Goal: Task Accomplishment & Management: Manage account settings

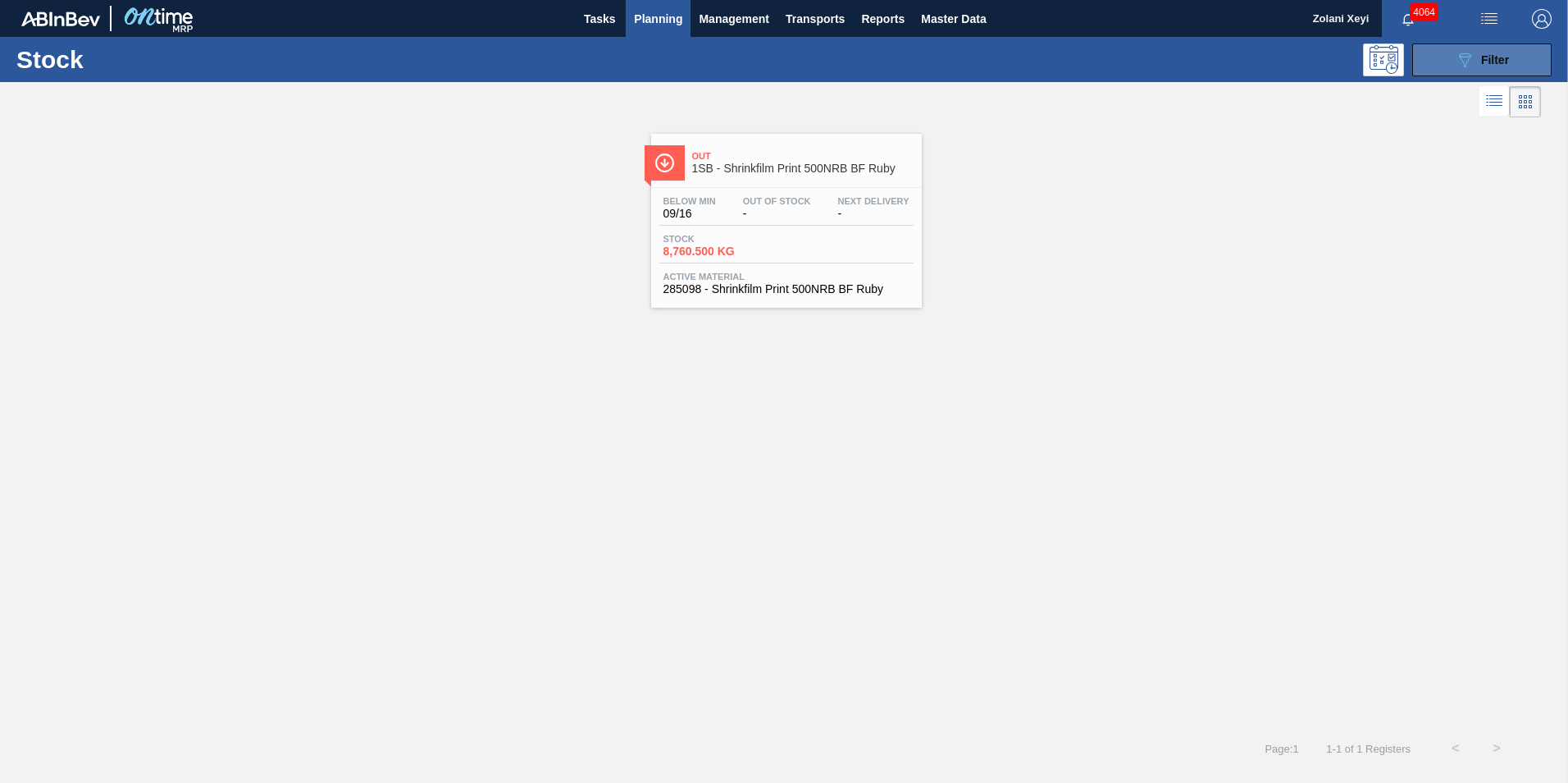
click at [1445, 55] on button "089F7B8B-B2A5-4AFE-B5C0-19BA573D28AC Filter" at bounding box center [1482, 60] width 139 height 33
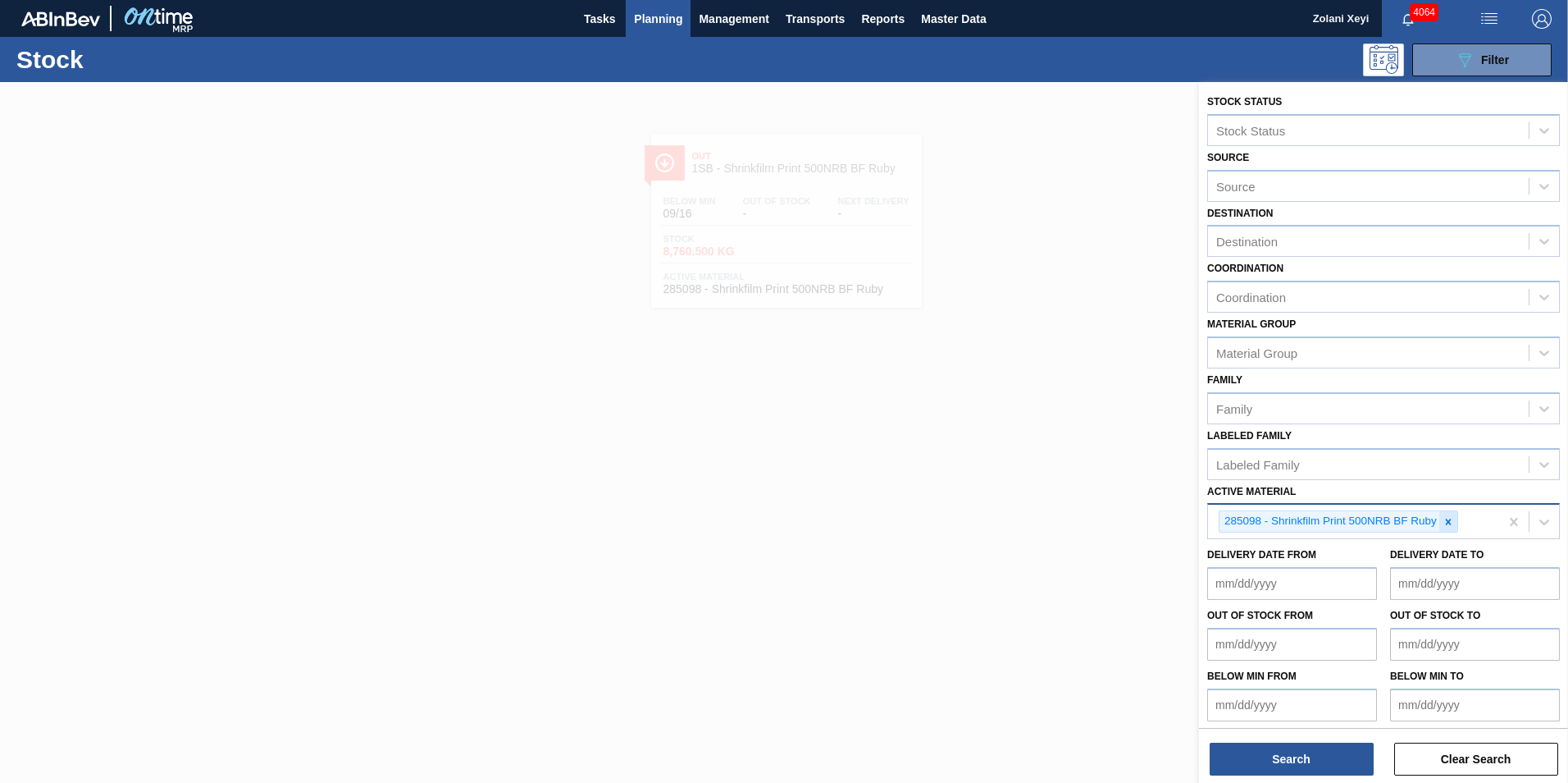
click at [1450, 520] on icon at bounding box center [1449, 522] width 6 height 6
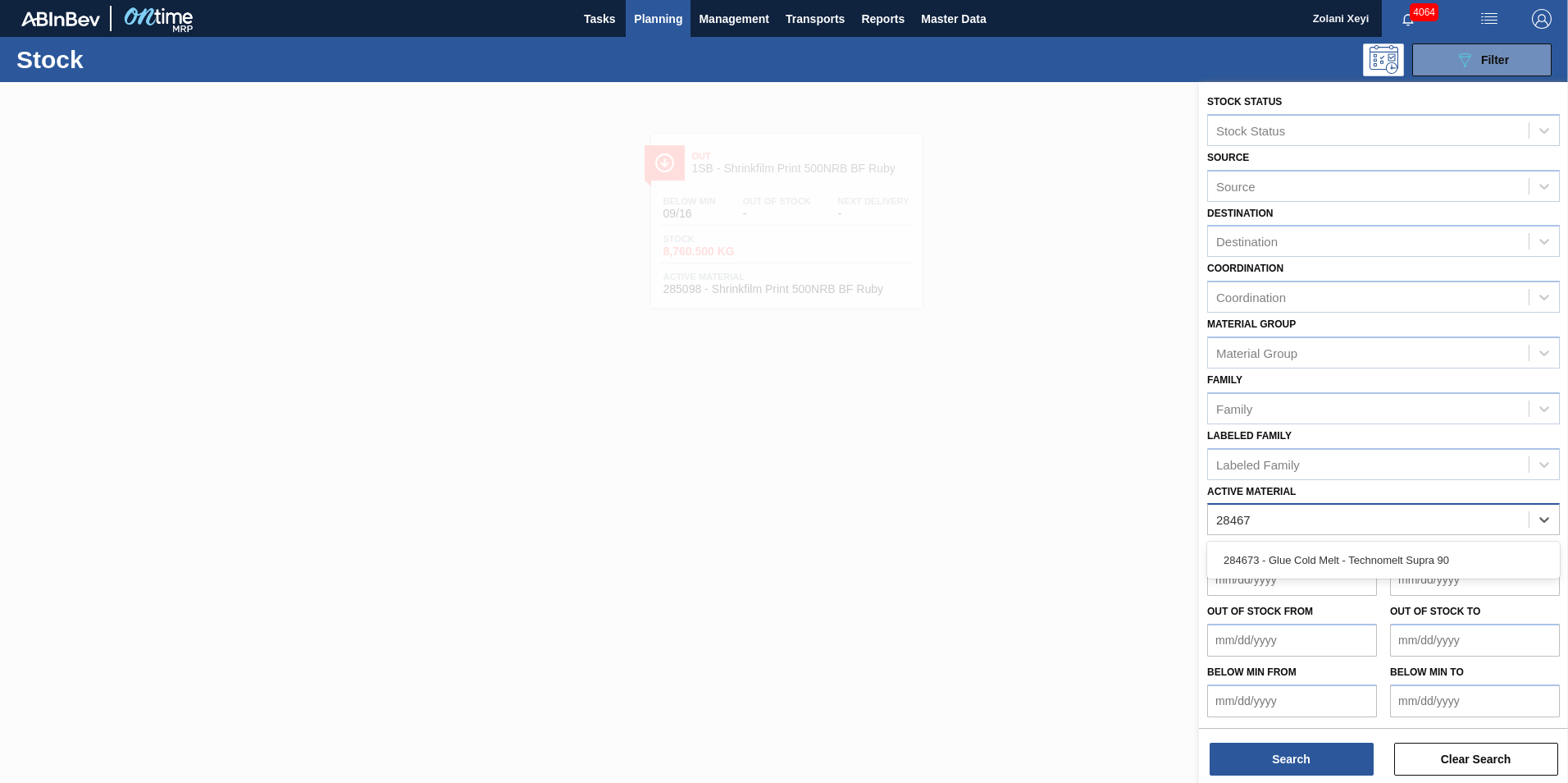
type Material "284673"
click at [1322, 555] on div "284673 - Glue Cold Melt - Technomelt Supra 90" at bounding box center [1383, 559] width 353 height 30
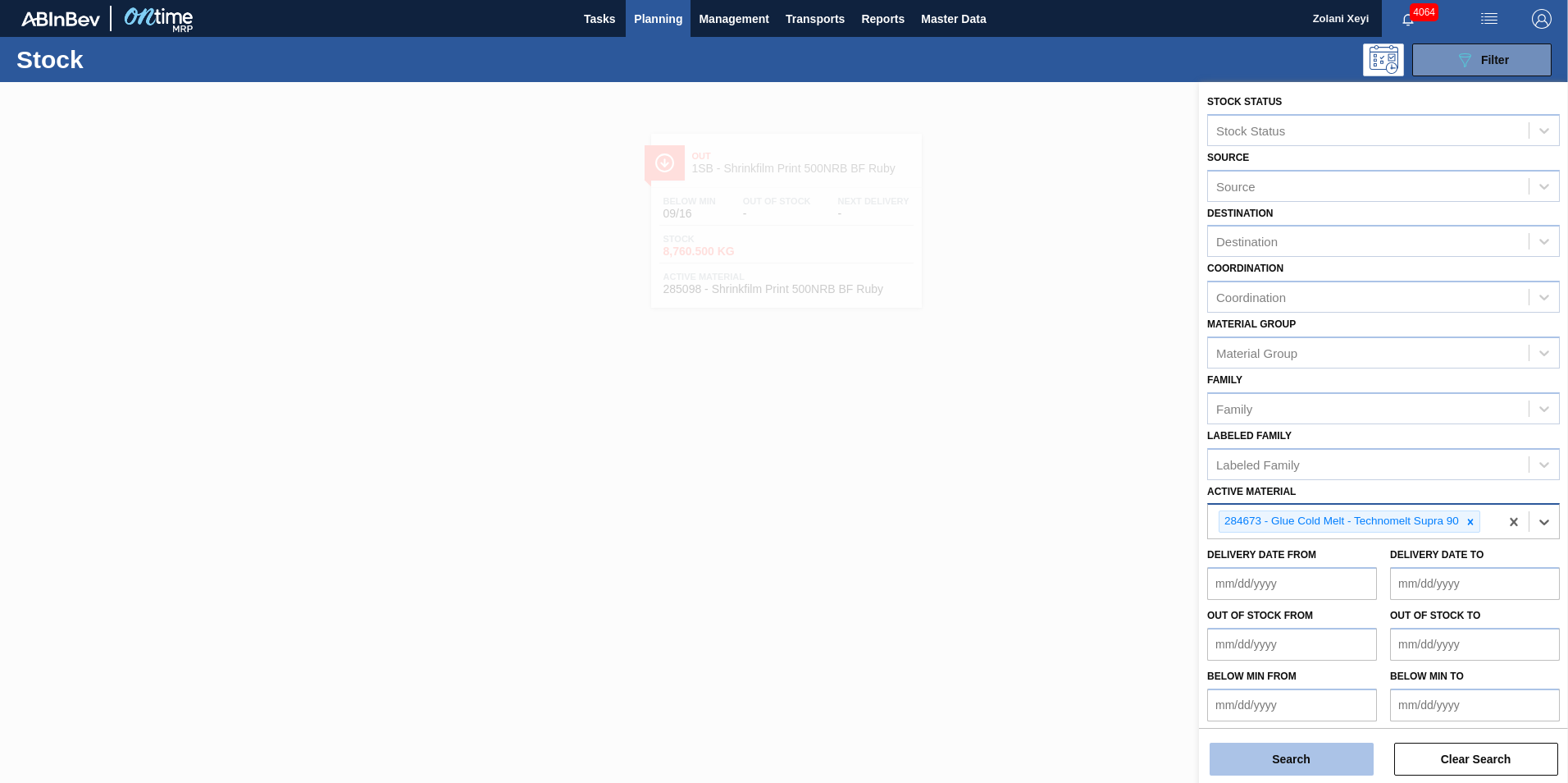
click at [1335, 758] on button "Search" at bounding box center [1291, 759] width 164 height 33
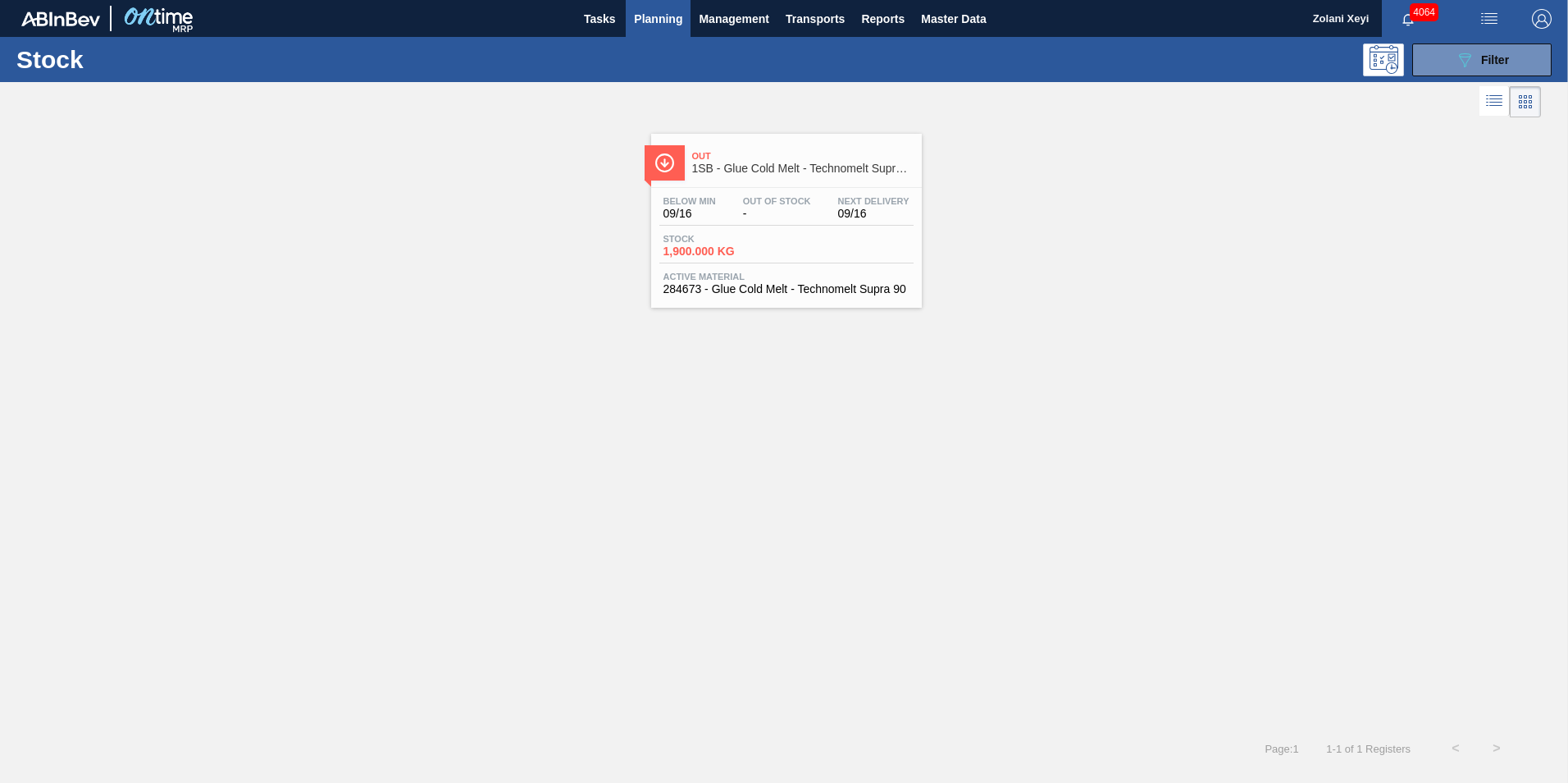
click at [800, 229] on div "Below Min 09/16 Out Of Stock - Next Delivery 09/16 Stock 1,900.000 KG Active Ma…" at bounding box center [786, 243] width 271 height 111
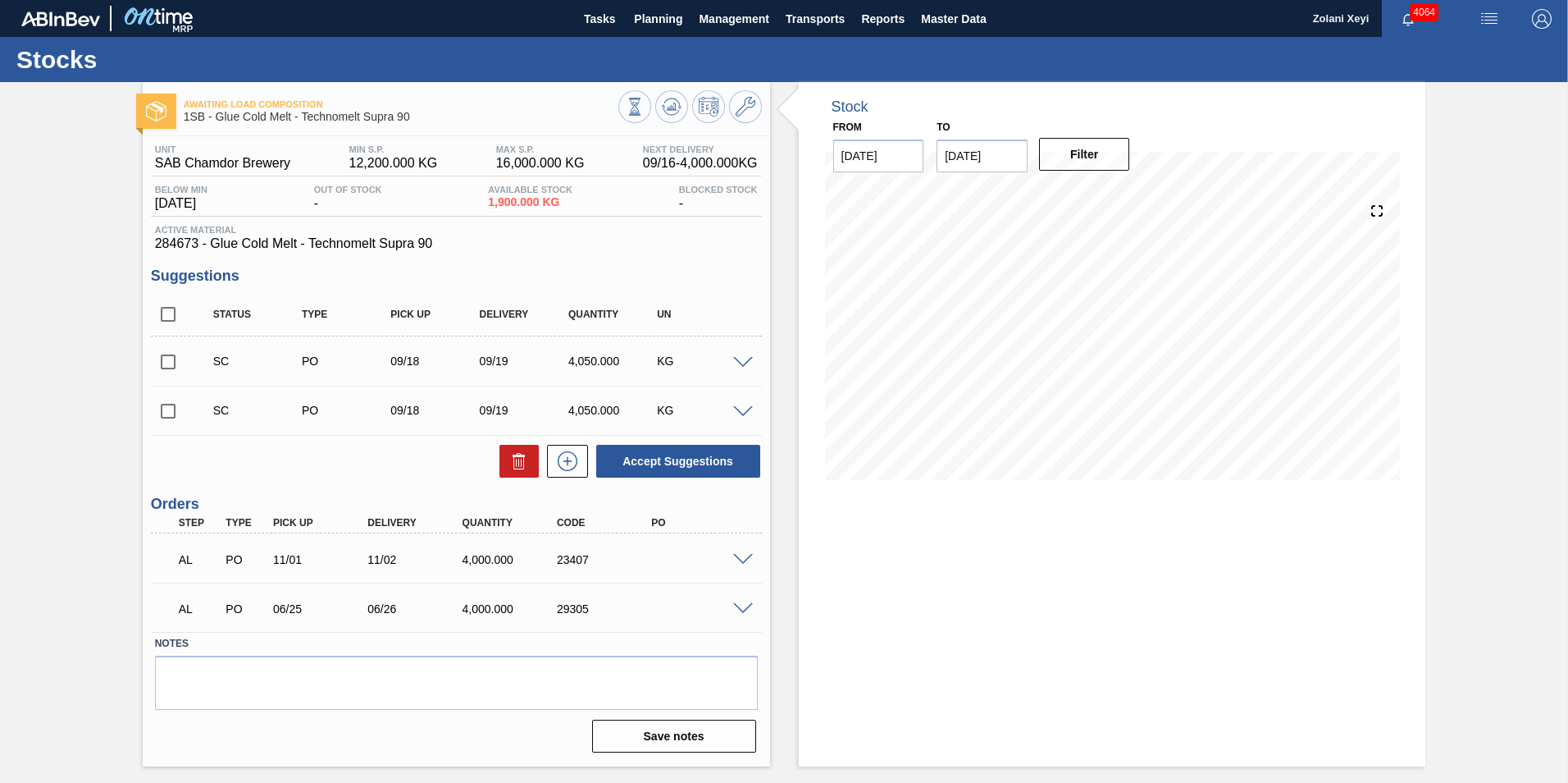
click at [742, 608] on span at bounding box center [743, 609] width 19 height 13
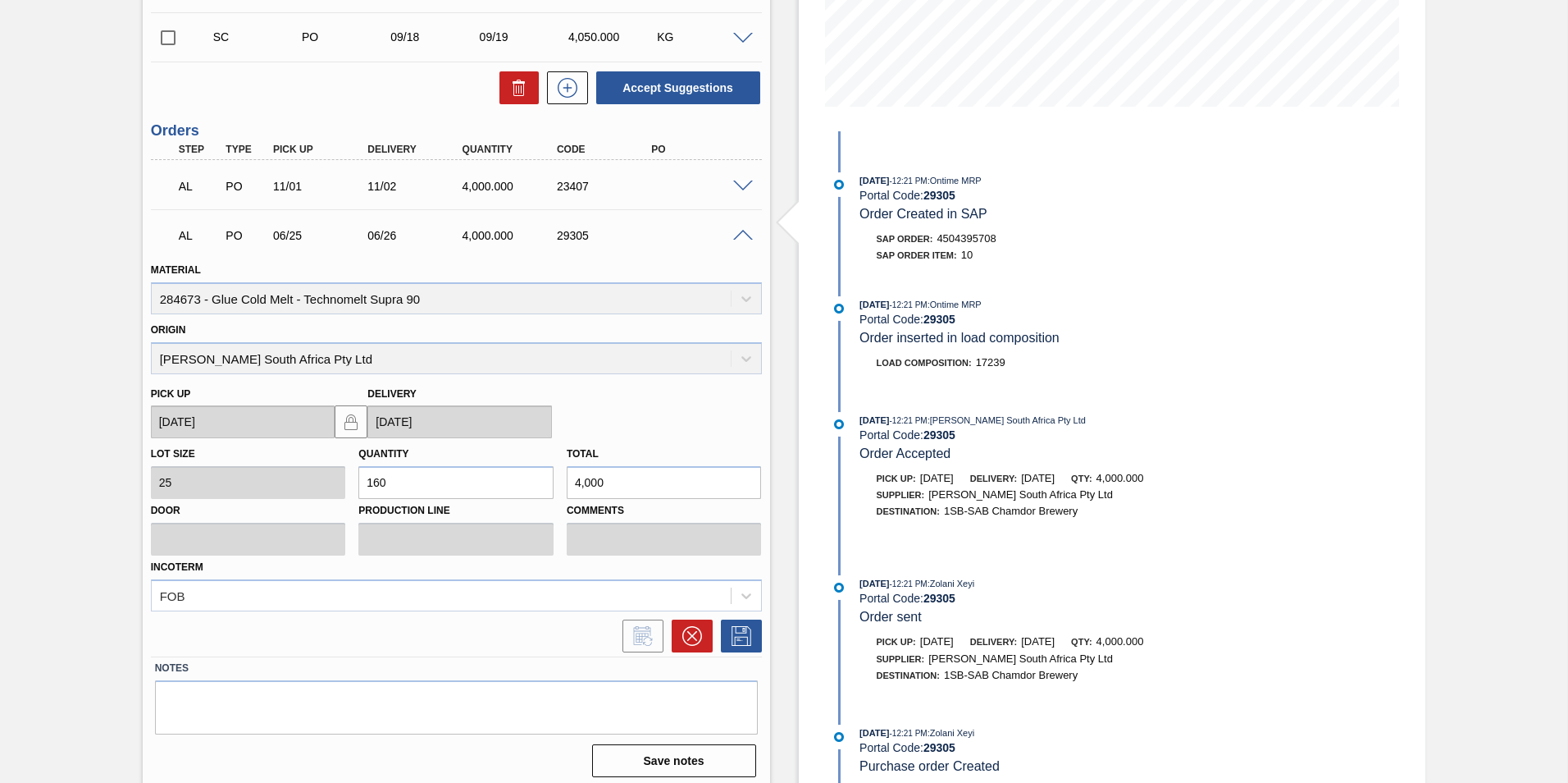
scroll to position [381, 0]
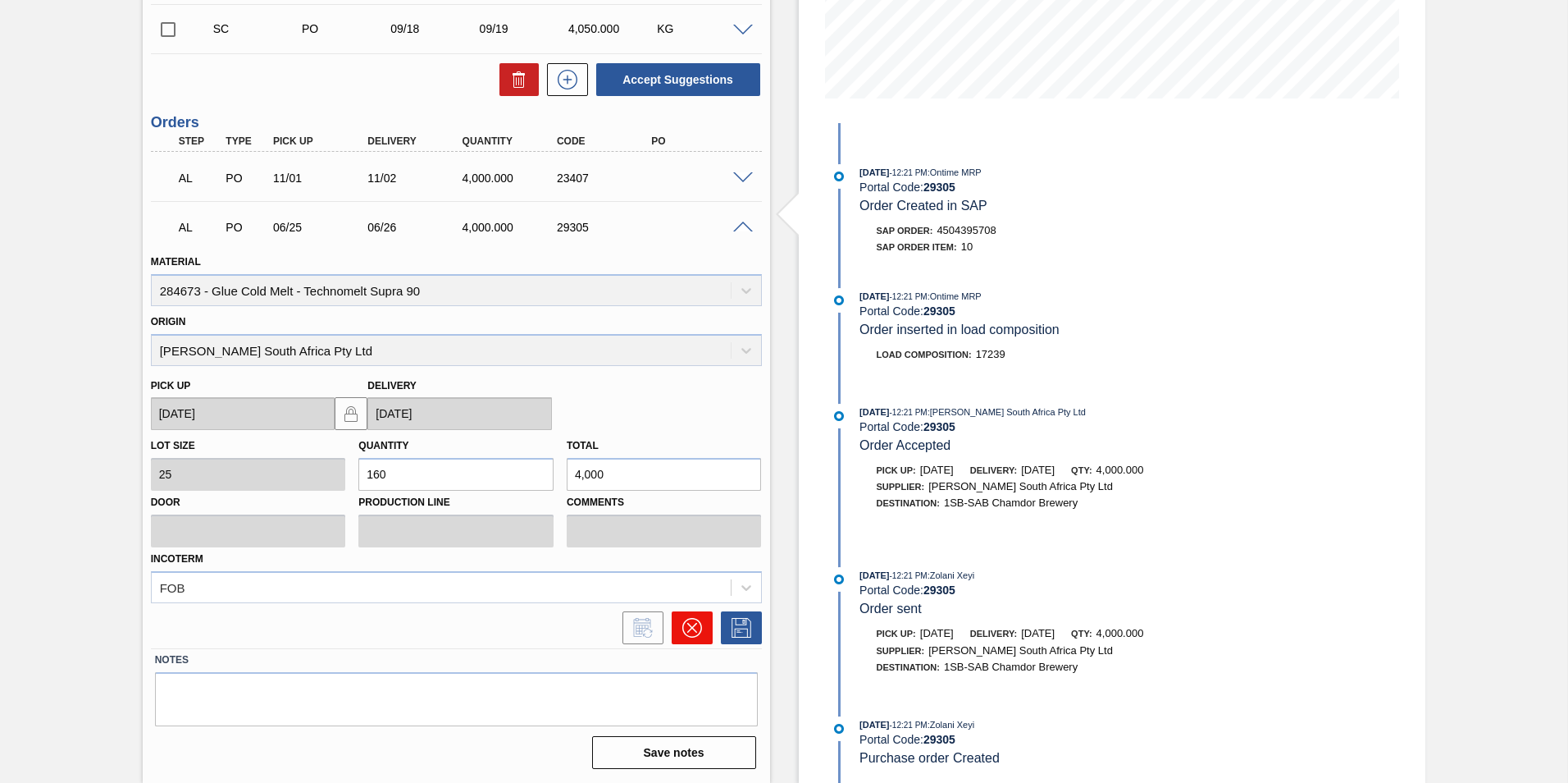
click at [691, 628] on icon at bounding box center [692, 627] width 19 height 19
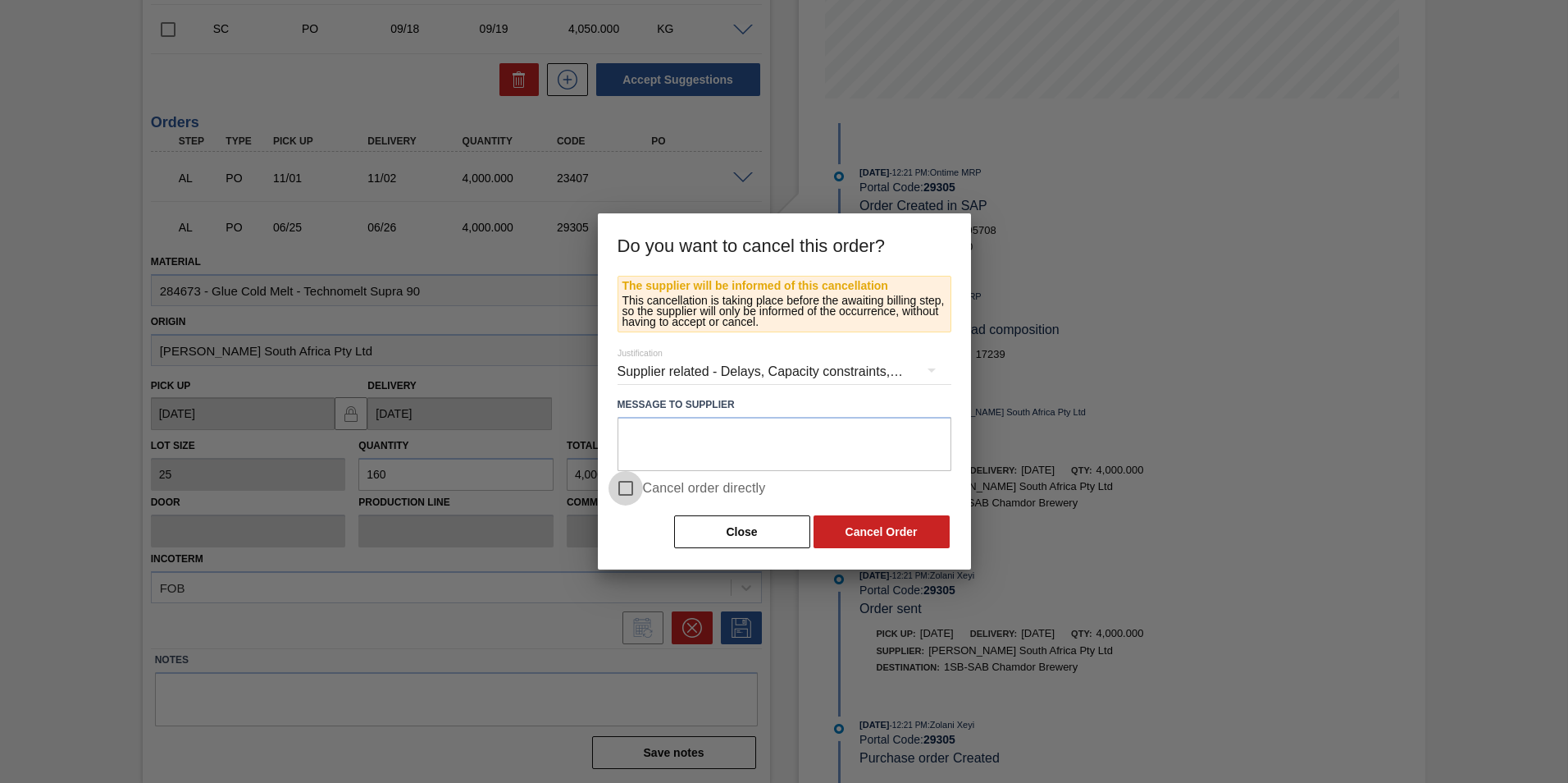
click at [623, 485] on input "Cancel order directly" at bounding box center [626, 489] width 35 height 35
checkbox input "true"
click at [901, 527] on button "Cancel Order" at bounding box center [881, 531] width 136 height 33
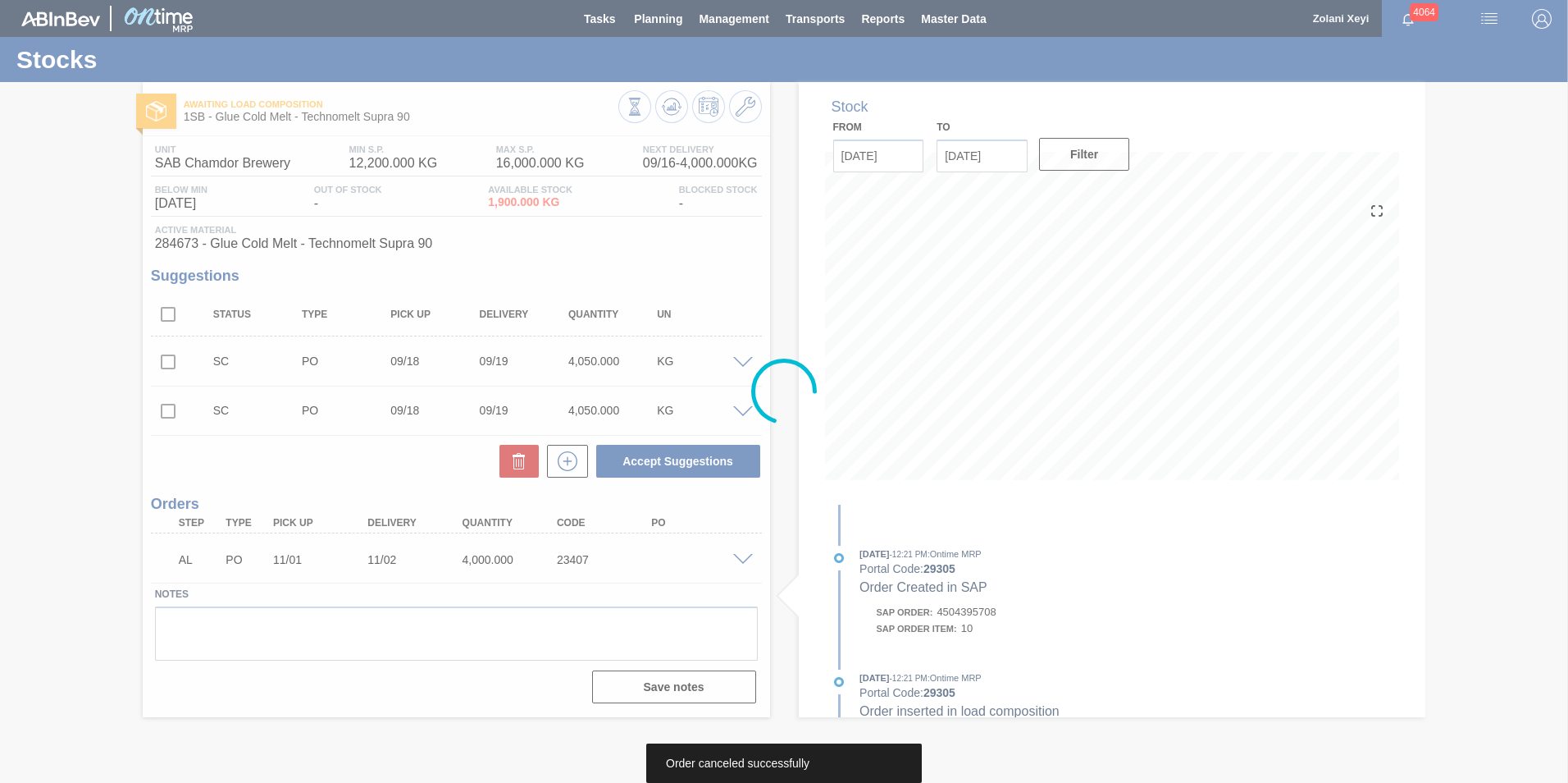
scroll to position [0, 0]
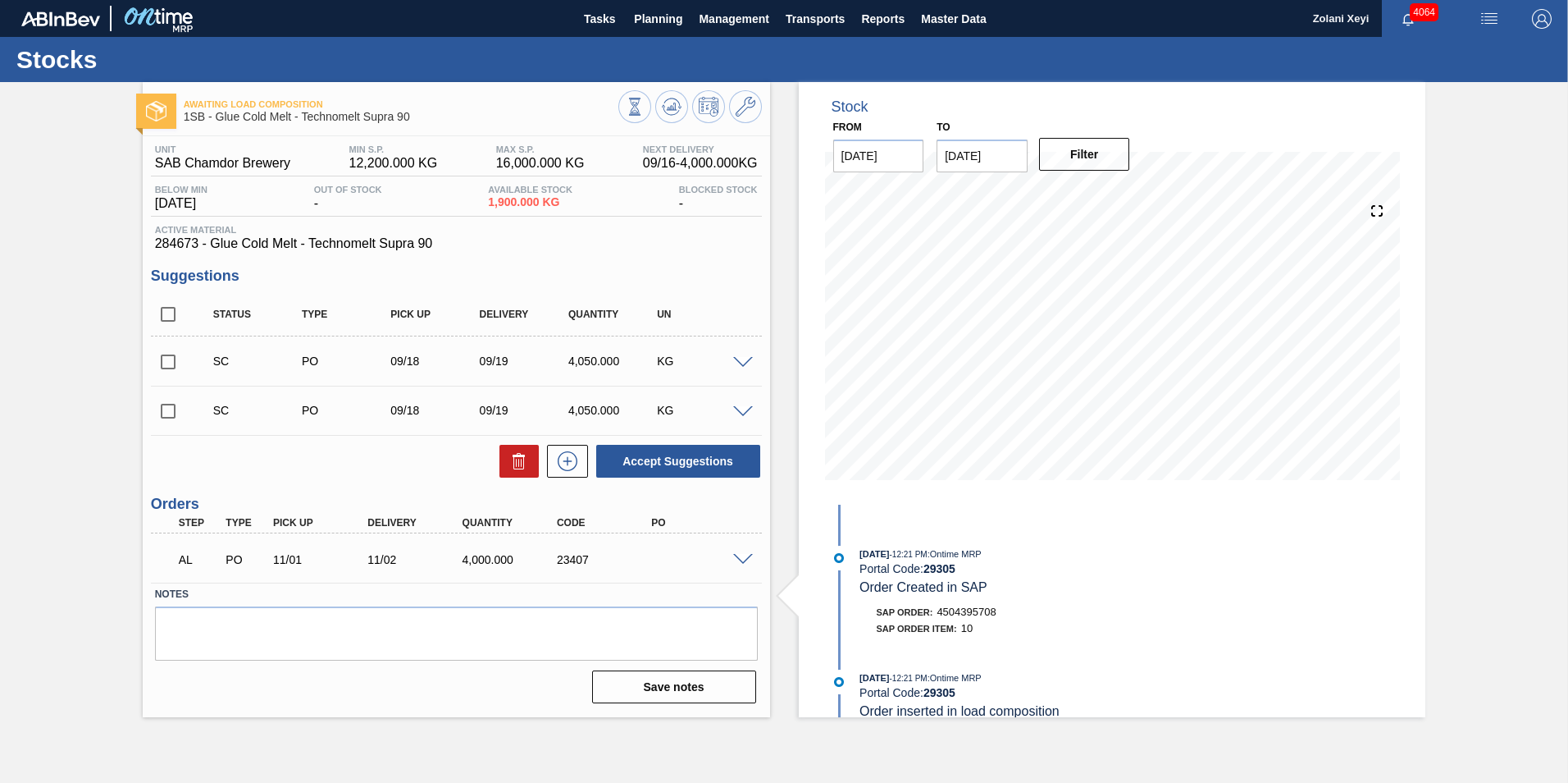
click at [743, 557] on span at bounding box center [743, 559] width 19 height 13
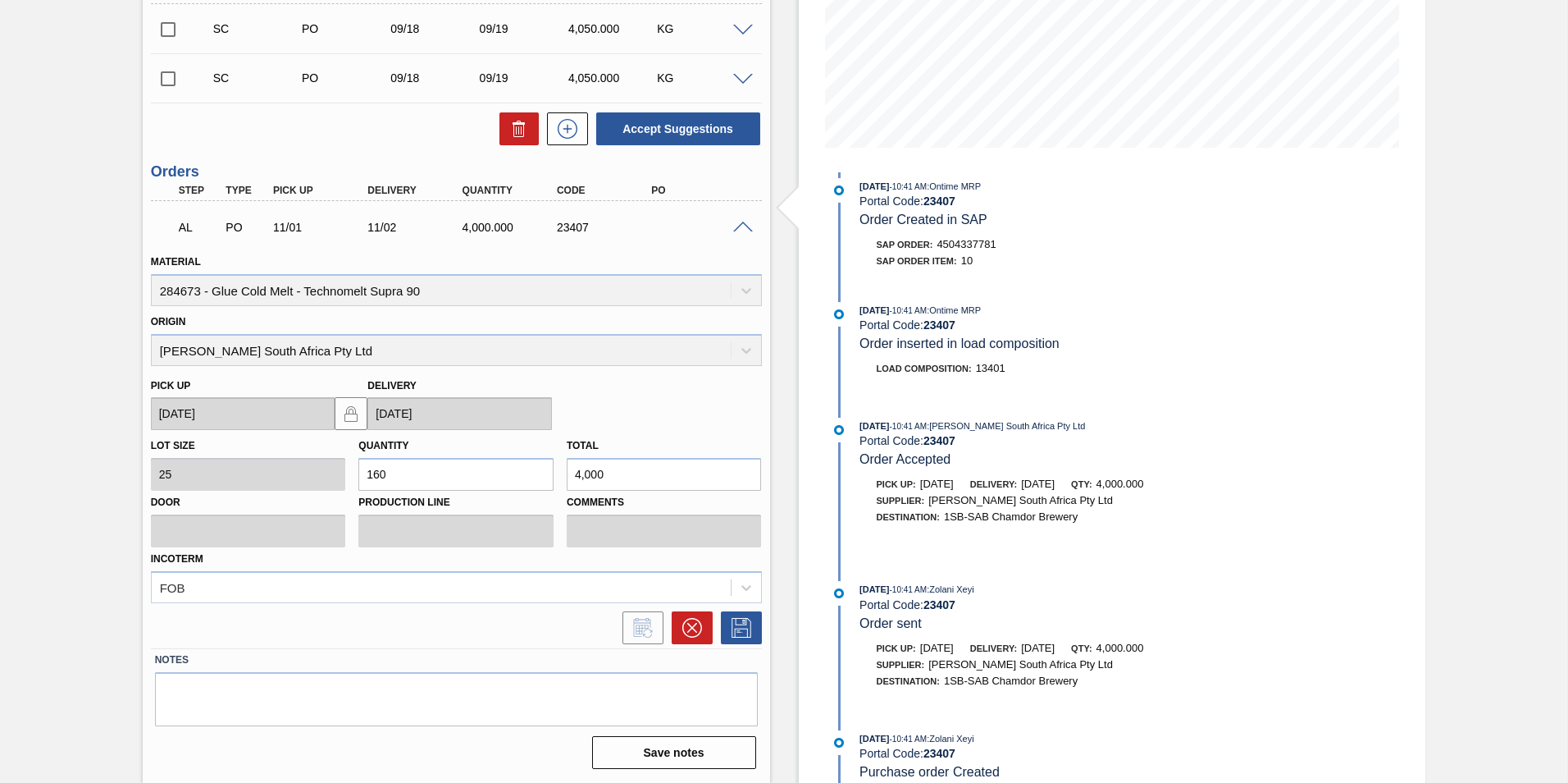
scroll to position [562, 0]
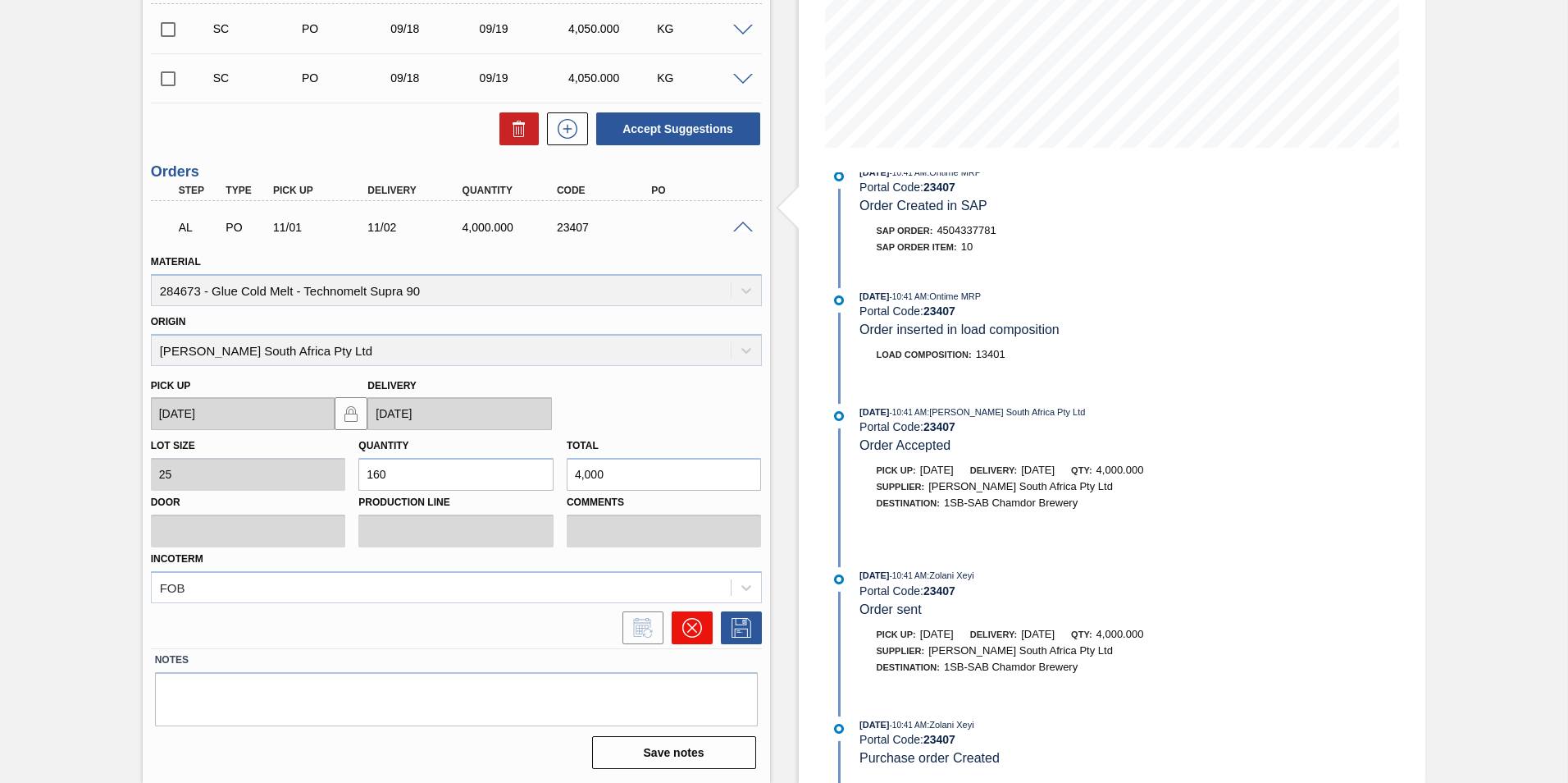
click at [695, 628] on icon at bounding box center [692, 627] width 19 height 19
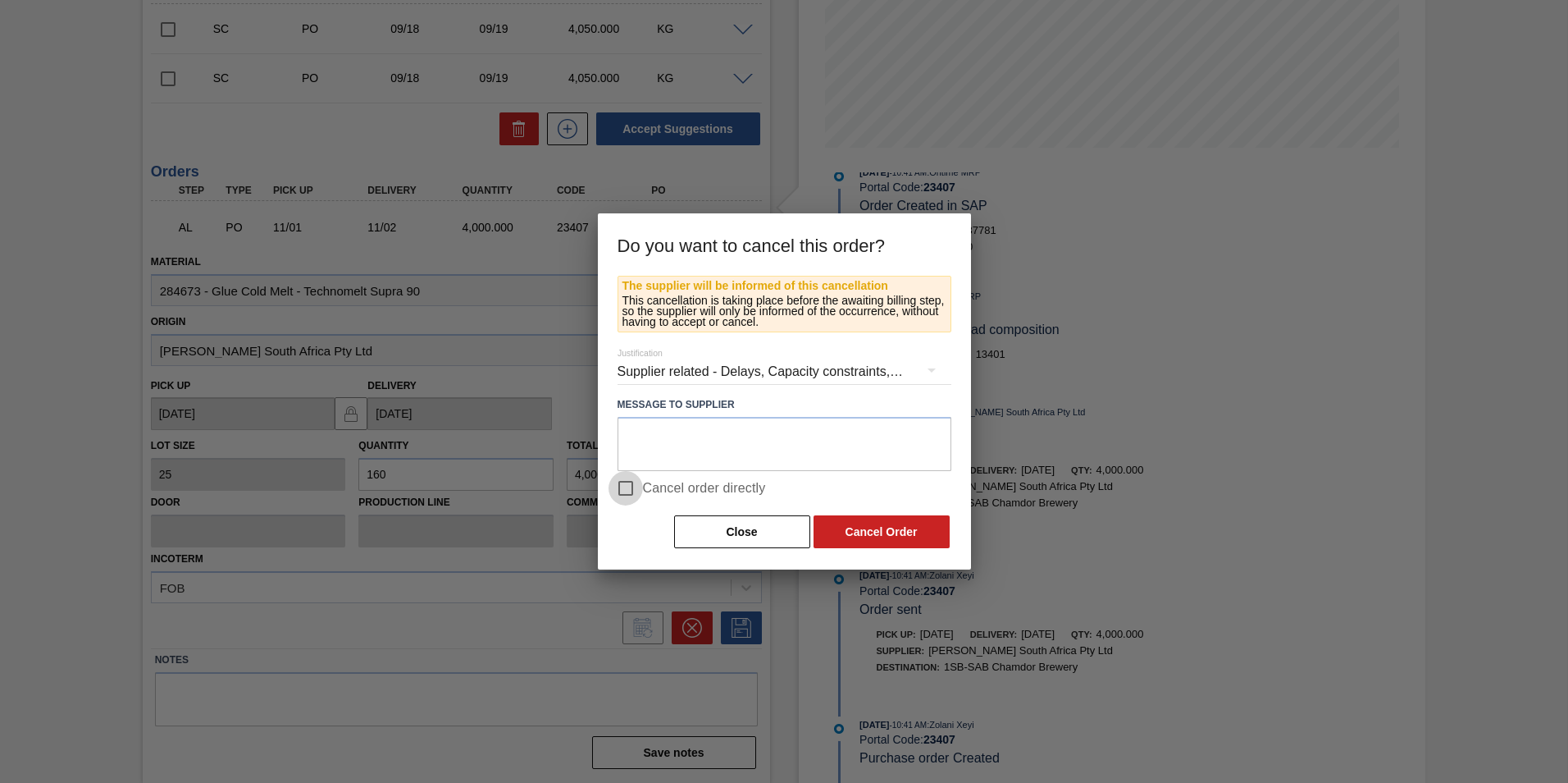
click at [623, 486] on input "Cancel order directly" at bounding box center [626, 489] width 35 height 35
checkbox input "true"
click at [884, 530] on button "Cancel Order" at bounding box center [881, 531] width 136 height 33
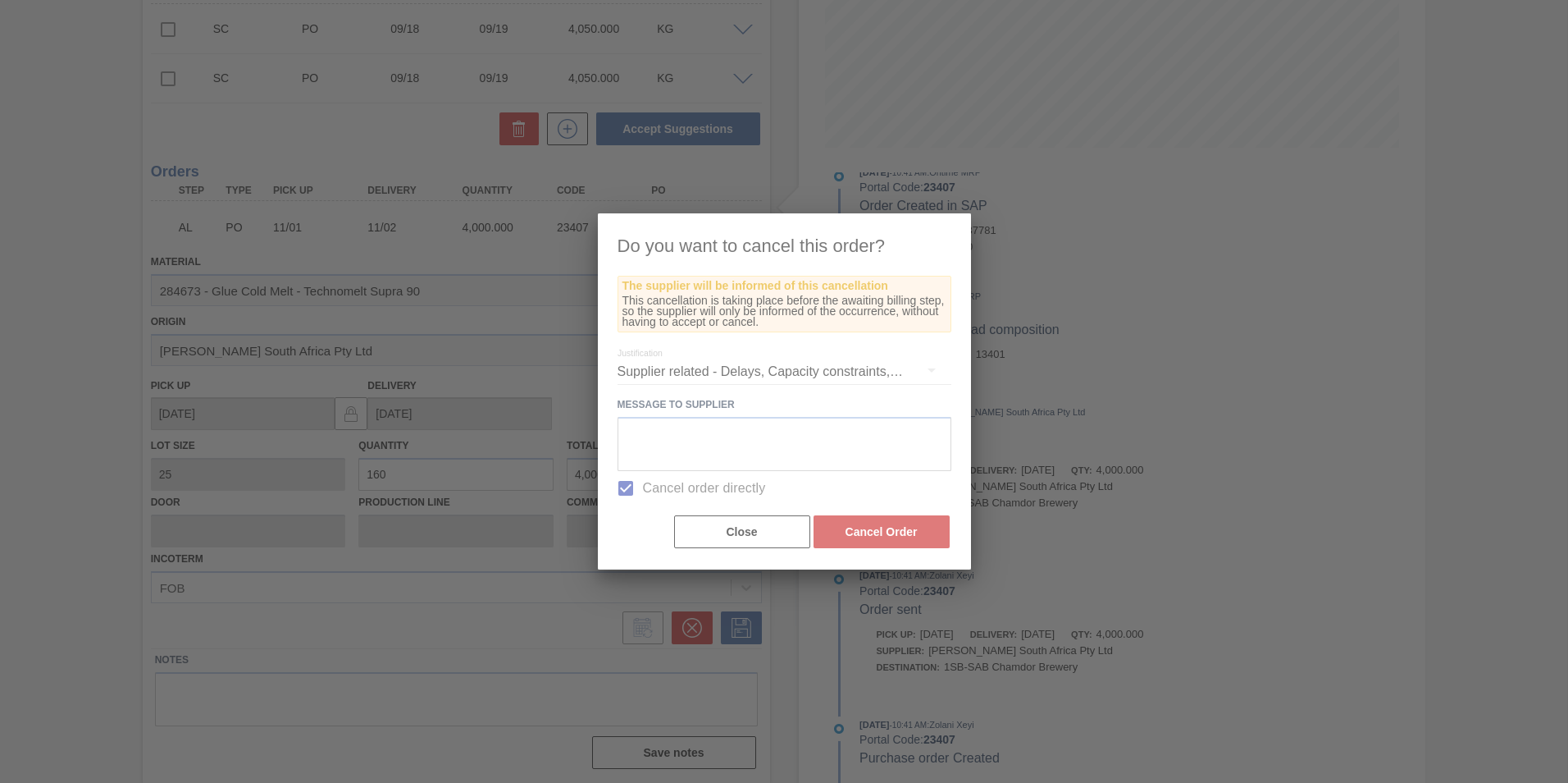
scroll to position [0, 0]
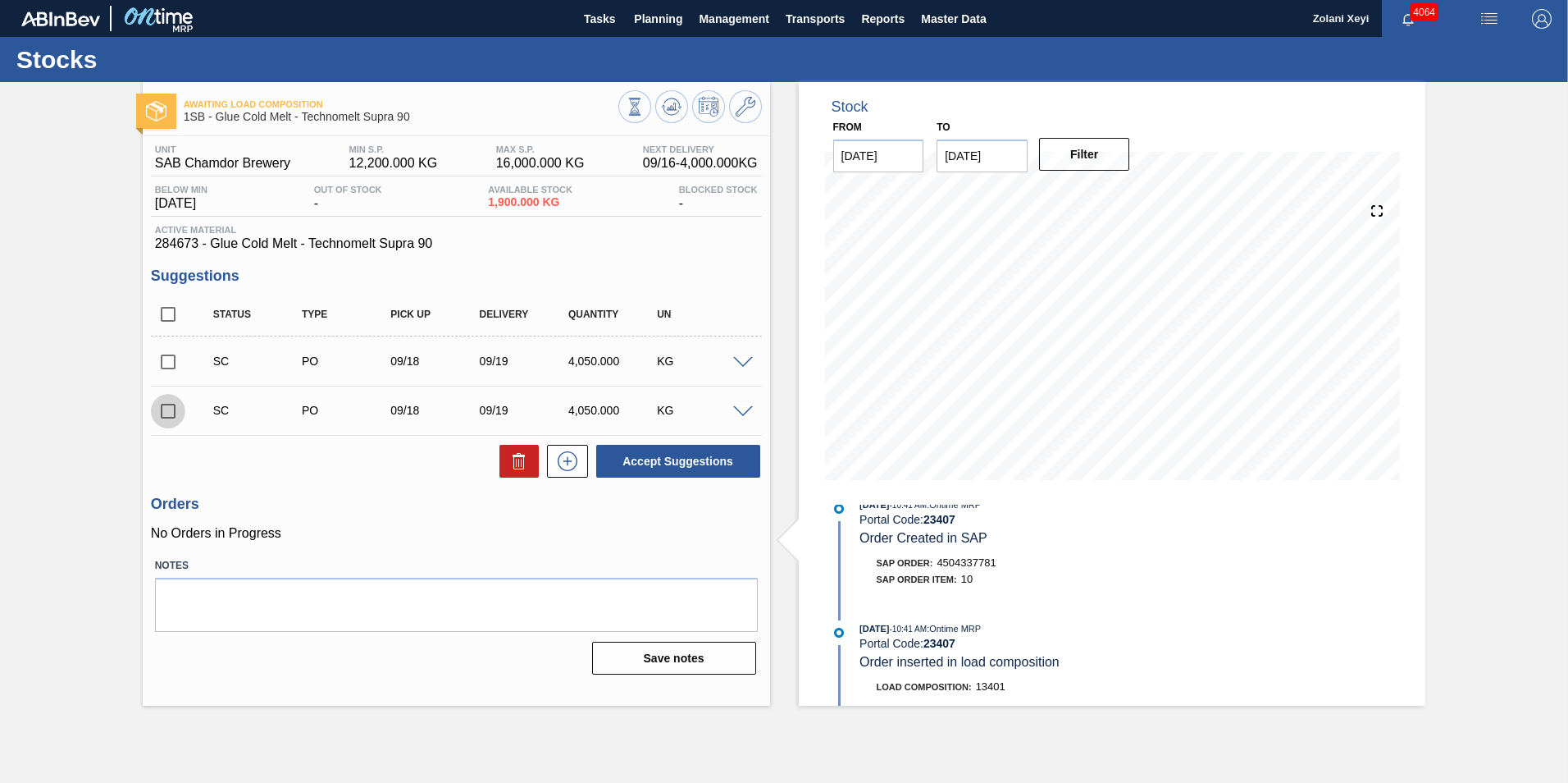
click at [166, 408] on input "checkbox" at bounding box center [168, 411] width 35 height 35
click at [678, 458] on button "Accept Suggestions" at bounding box center [678, 461] width 164 height 33
checkbox input "false"
